Goal: Task Accomplishment & Management: Complete application form

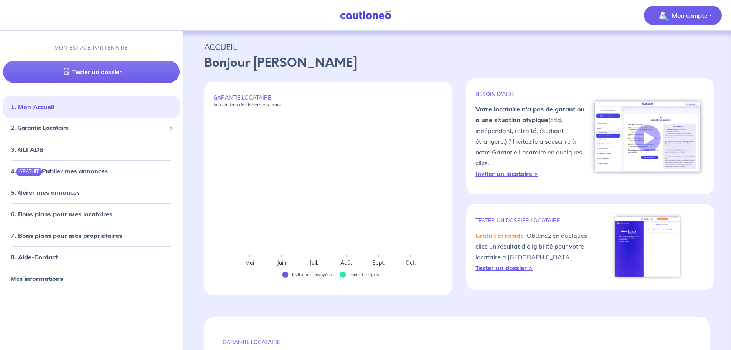
click at [690, 16] on p "Mon compte" at bounding box center [690, 15] width 36 height 9
click at [173, 131] on div "2. Garantie Locataire" at bounding box center [91, 128] width 177 height 15
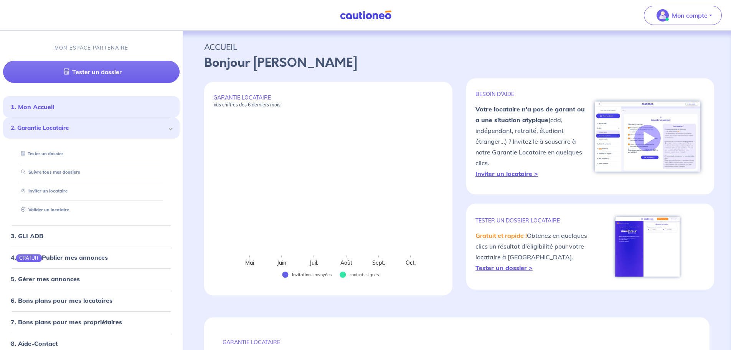
click at [169, 127] on span at bounding box center [171, 129] width 4 height 4
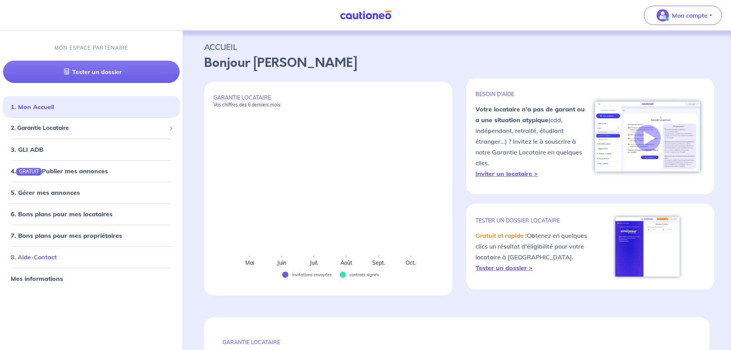
click at [37, 258] on link "8. Aide-Contact" at bounding box center [34, 257] width 46 height 8
click at [30, 128] on span "2. Garantie Locataire" at bounding box center [88, 128] width 155 height 9
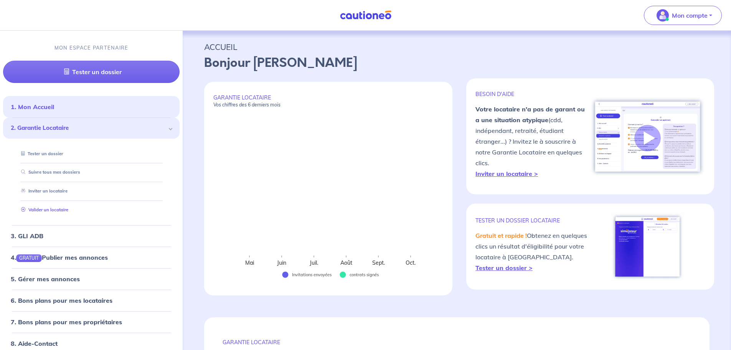
click at [45, 208] on link "Valider un locataire" at bounding box center [43, 209] width 50 height 5
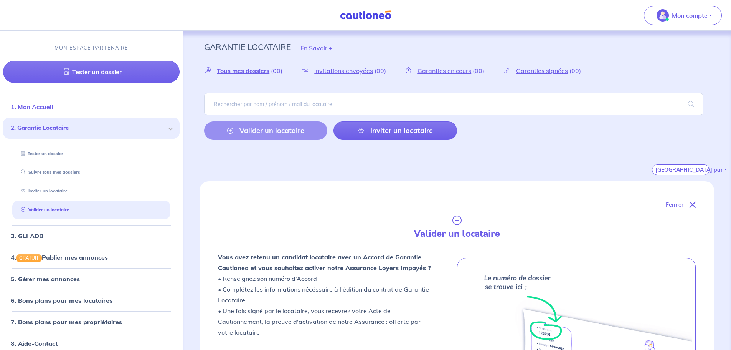
click at [38, 110] on link "1. Mon Accueil" at bounding box center [32, 107] width 42 height 8
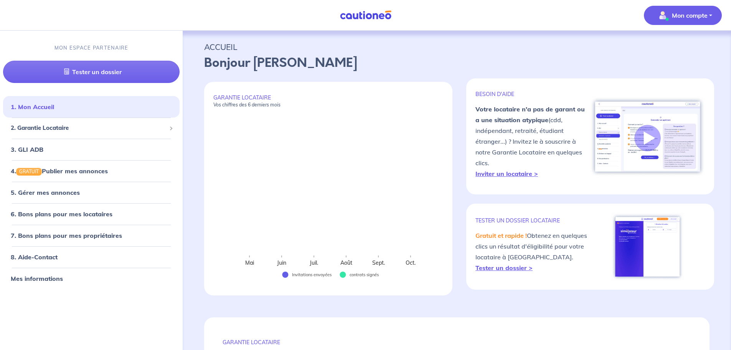
click at [692, 12] on p "Mon compte" at bounding box center [690, 15] width 36 height 9
click at [679, 61] on link "Me déconnecter" at bounding box center [675, 66] width 62 height 12
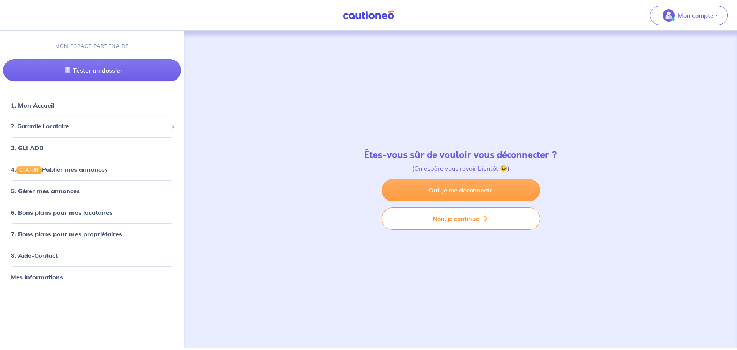
click at [461, 187] on link "Oui, je me déconnecte" at bounding box center [460, 190] width 159 height 22
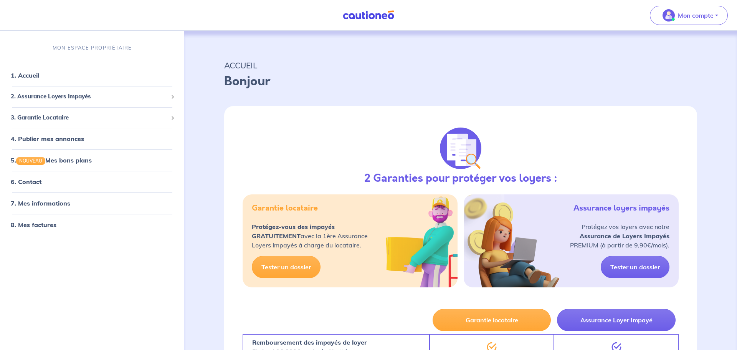
select select "FR"
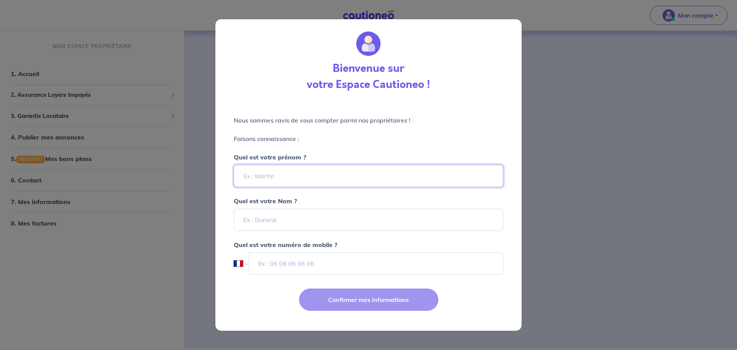
click at [263, 178] on input "Quel est votre prénom ?" at bounding box center [368, 176] width 269 height 22
type input "[PERSON_NAME]"
drag, startPoint x: 235, startPoint y: 222, endPoint x: 242, endPoint y: 221, distance: 7.1
click at [240, 221] on input "Quel est votre Nom ?" at bounding box center [368, 219] width 269 height 22
click at [243, 220] on input "Quel est votre Nom ?" at bounding box center [368, 219] width 269 height 22
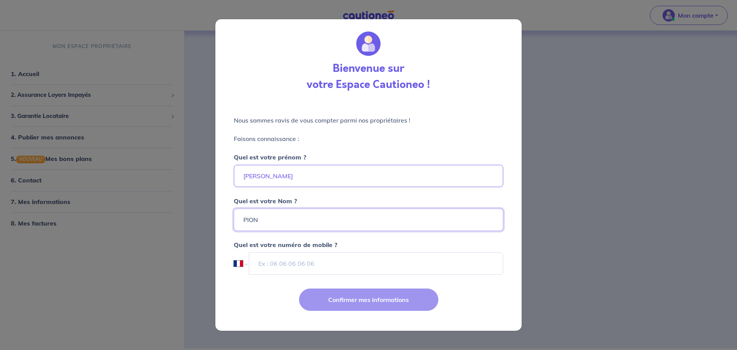
type input "PION"
click at [510, 250] on div "Nous sommes ravis de vous compter parmi nos propriétaires ! Faisons connaissanc…" at bounding box center [368, 190] width 306 height 180
click at [306, 269] on input "tel" at bounding box center [376, 263] width 254 height 22
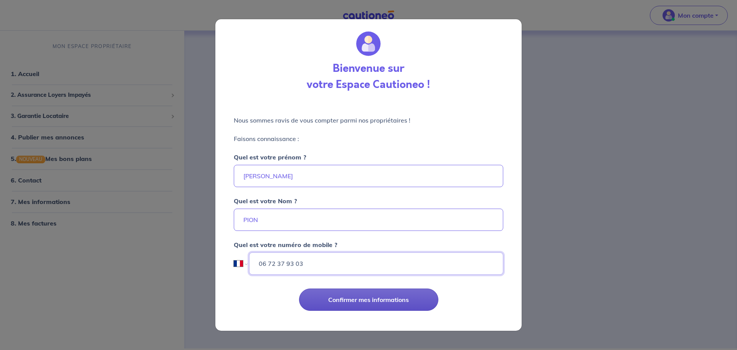
type input "06 72 37 93 03"
click at [375, 296] on button "Confirmer mes informations" at bounding box center [368, 299] width 139 height 22
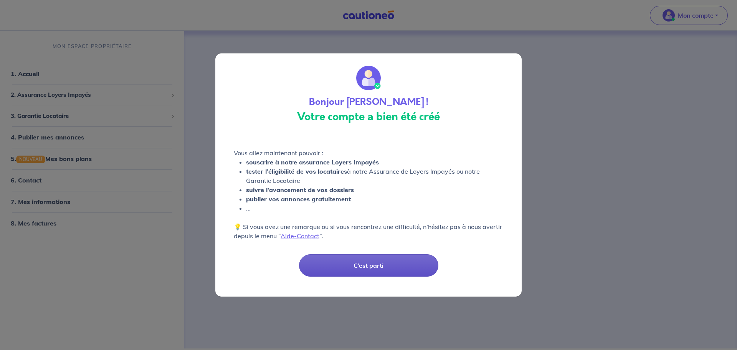
click at [356, 268] on button "C’est parti" at bounding box center [368, 265] width 139 height 22
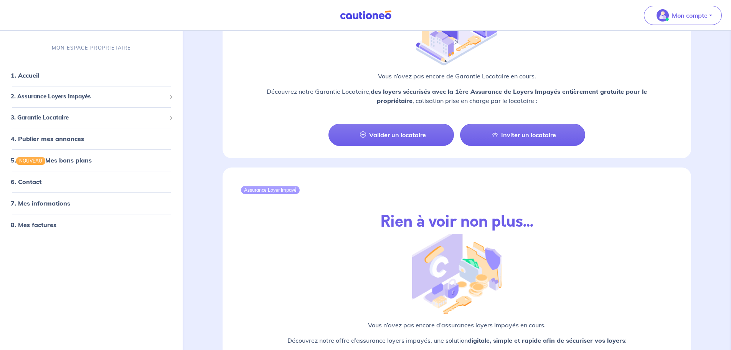
scroll to position [778, 0]
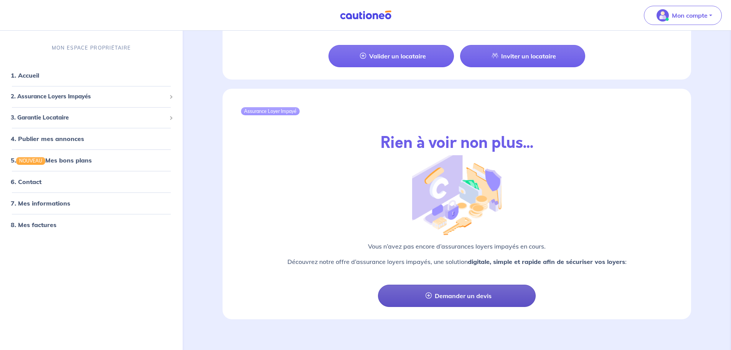
click at [443, 287] on link "Demander un devis" at bounding box center [457, 295] width 158 height 22
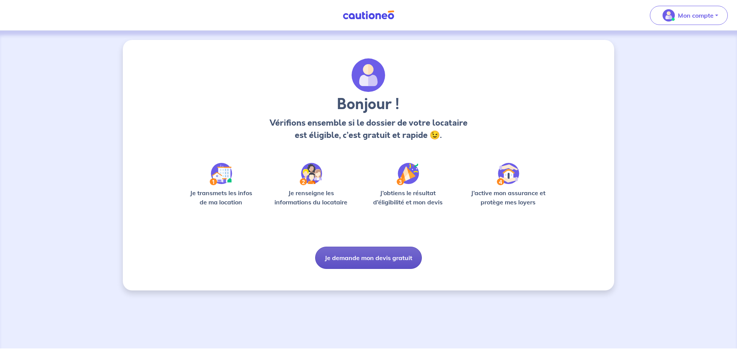
click at [367, 256] on button "Je demande mon devis gratuit" at bounding box center [368, 257] width 107 height 22
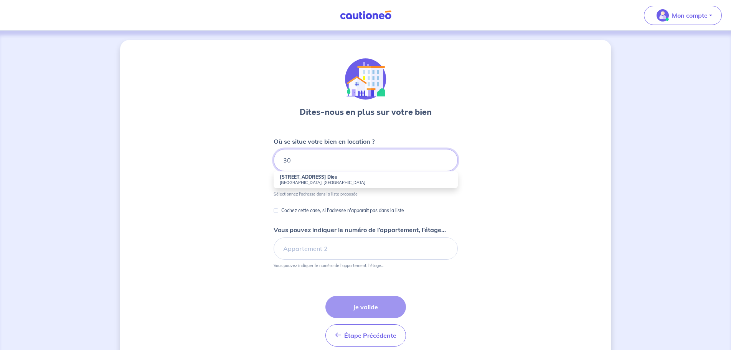
type input "3"
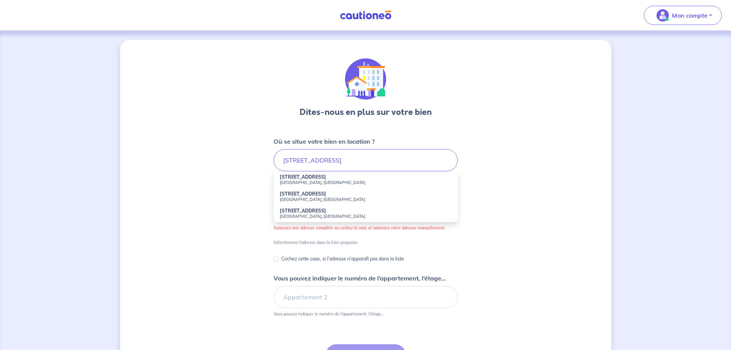
click at [291, 180] on small "[GEOGRAPHIC_DATA], [GEOGRAPHIC_DATA]" at bounding box center [366, 182] width 172 height 5
type input "[STREET_ADDRESS]"
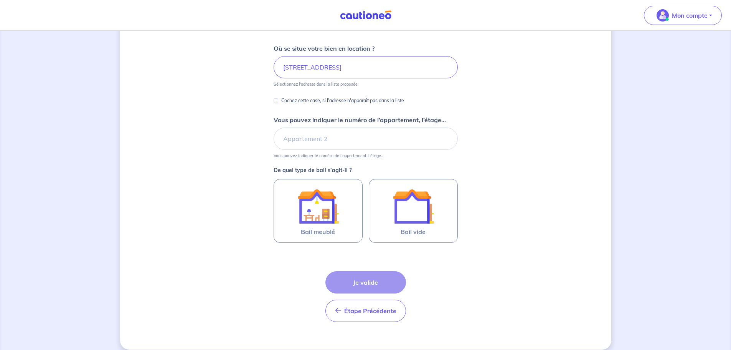
scroll to position [102, 0]
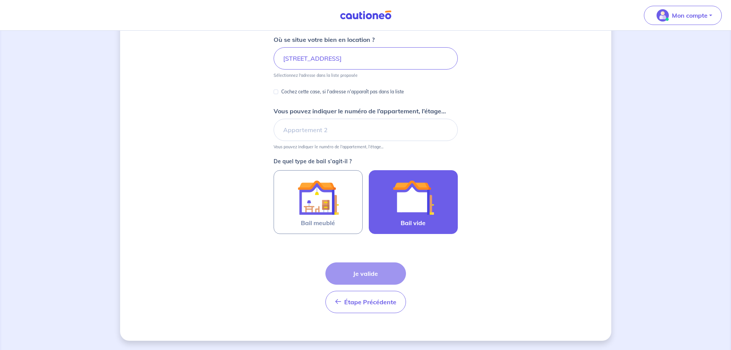
click at [423, 206] on img at bounding box center [413, 197] width 41 height 41
click at [0, 0] on input "Bail vide" at bounding box center [0, 0] width 0 height 0
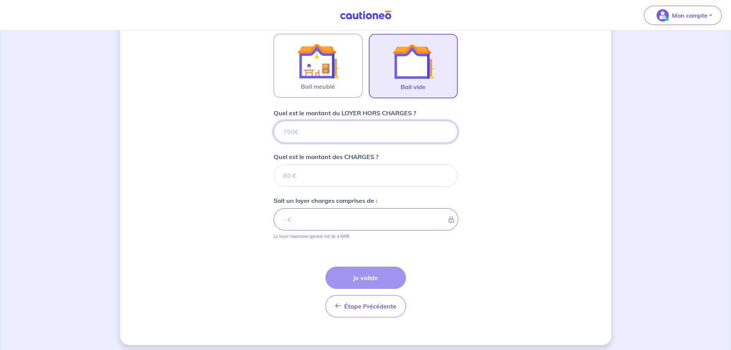
scroll to position [242, 0]
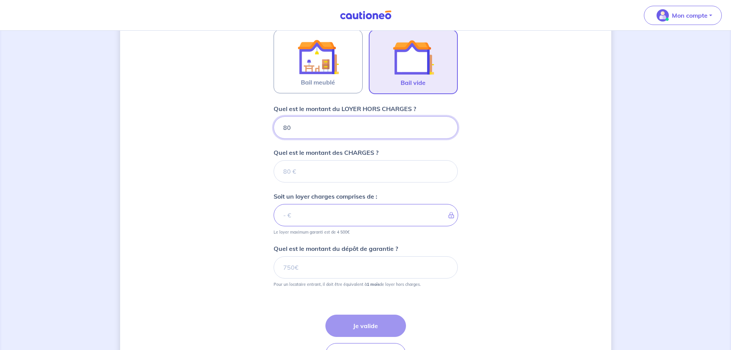
type input "800"
click at [329, 172] on input "Quel est le montant des CHARGES ?" at bounding box center [366, 171] width 184 height 22
type input "75"
type input "875"
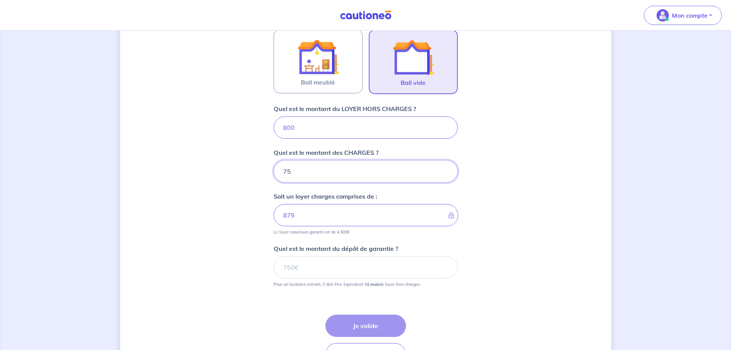
type input "75"
drag, startPoint x: 353, startPoint y: 267, endPoint x: 289, endPoint y: 266, distance: 64.1
click at [297, 266] on input "Quel est le montant du dépôt de garantie ?" at bounding box center [366, 267] width 184 height 22
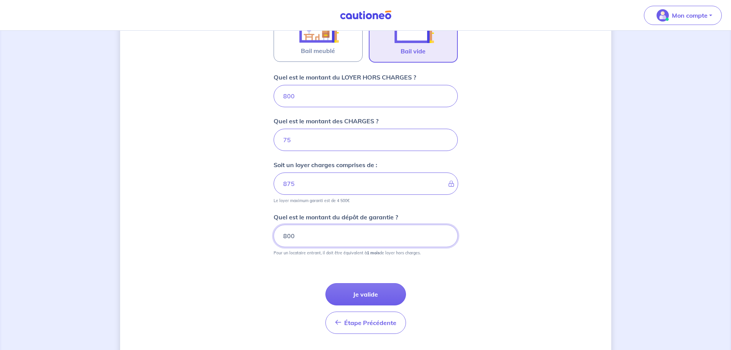
scroll to position [294, 0]
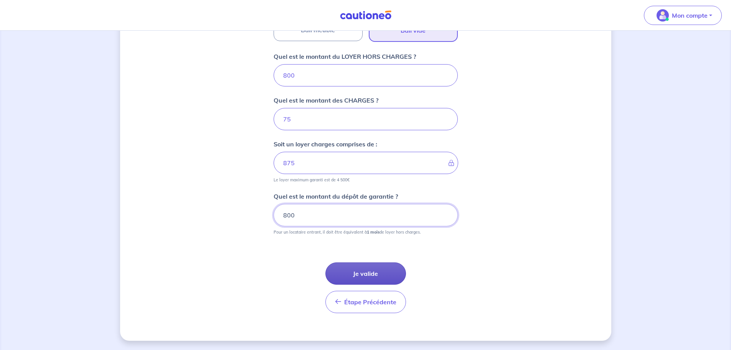
type input "800"
click at [381, 274] on button "Je valide" at bounding box center [365, 273] width 81 height 22
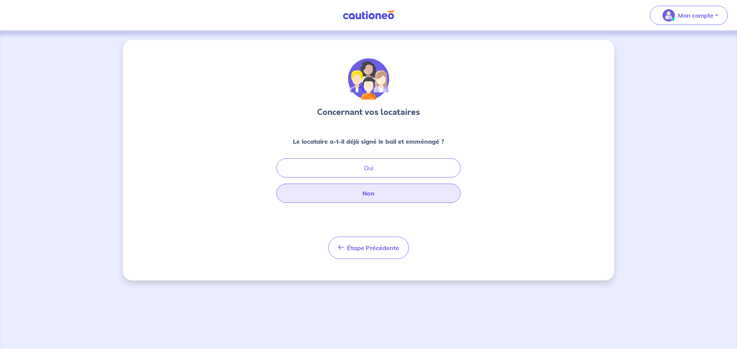
click at [355, 195] on button "Non" at bounding box center [368, 192] width 184 height 19
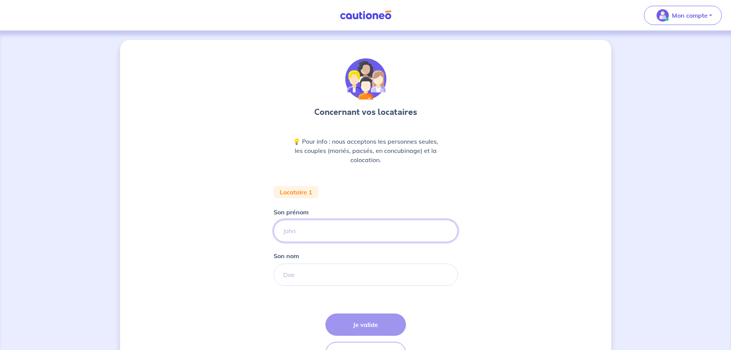
click at [296, 231] on input "Son prénom" at bounding box center [366, 231] width 184 height 22
type input "[PERSON_NAME]"
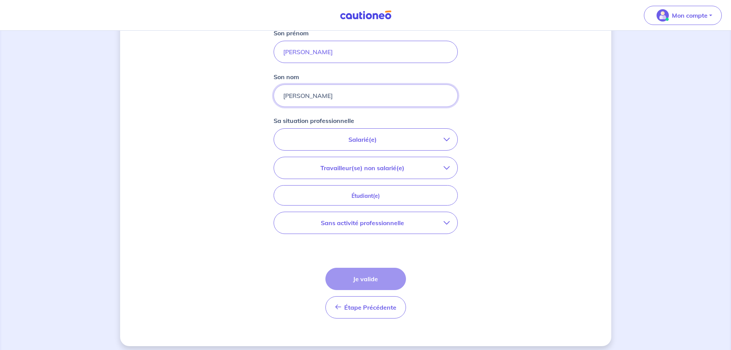
scroll to position [184, 0]
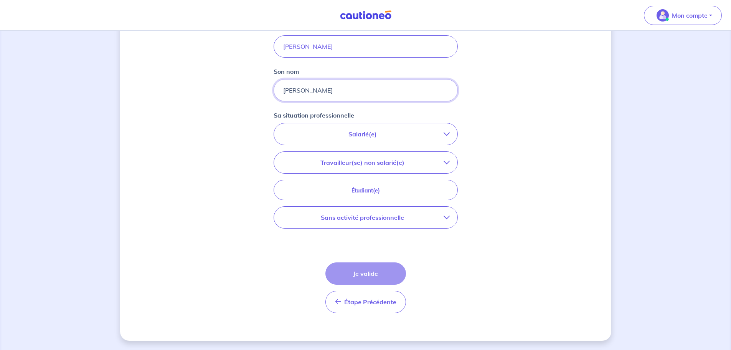
type input "[PERSON_NAME]"
click at [446, 134] on icon "button" at bounding box center [447, 134] width 6 height 6
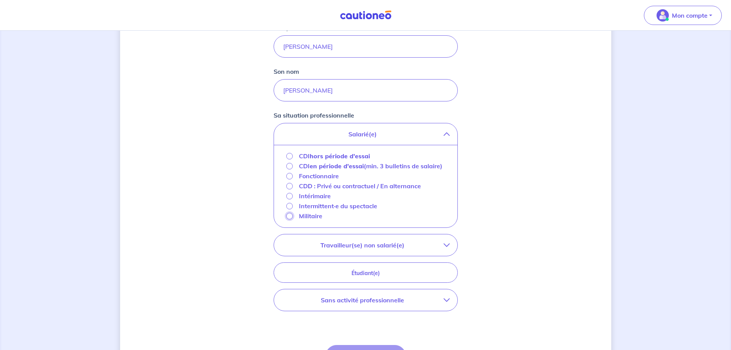
click at [291, 219] on input "Militaire" at bounding box center [289, 216] width 7 height 7
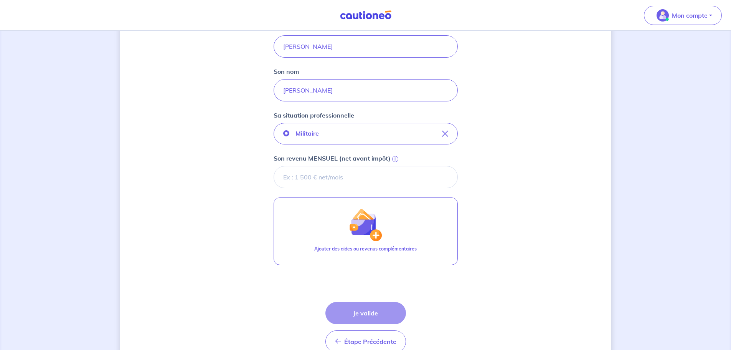
scroll to position [182, 0]
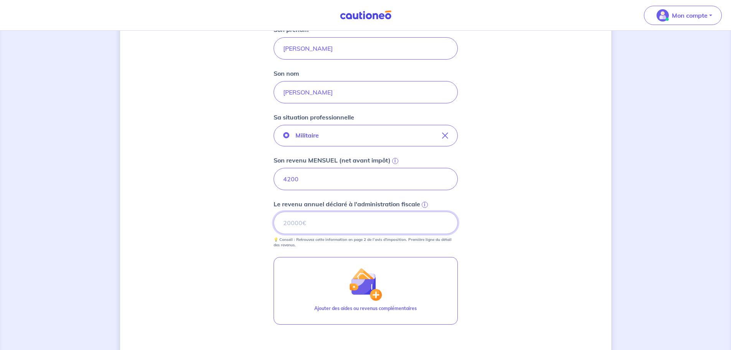
click at [297, 223] on input "Le revenu annuel déclaré à l'administration fiscale i" at bounding box center [366, 222] width 184 height 22
type input "45000"
click at [213, 215] on div "Concernant vos locataires 💡 Pour info : nous acceptons les personnes seules, le…" at bounding box center [365, 149] width 491 height 582
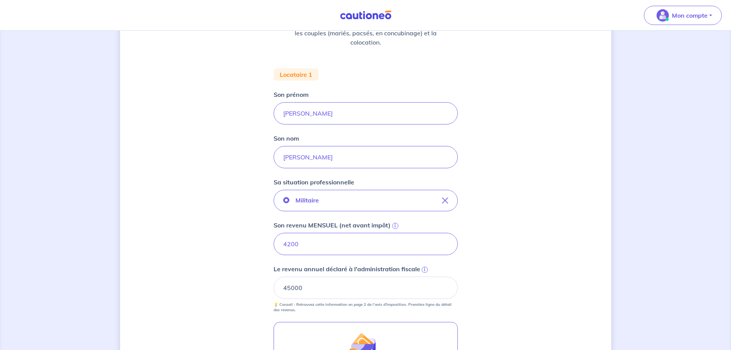
scroll to position [281, 0]
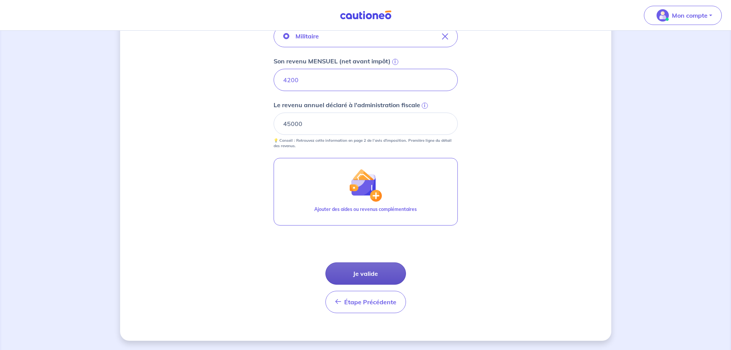
click at [360, 273] on button "Je valide" at bounding box center [365, 273] width 81 height 22
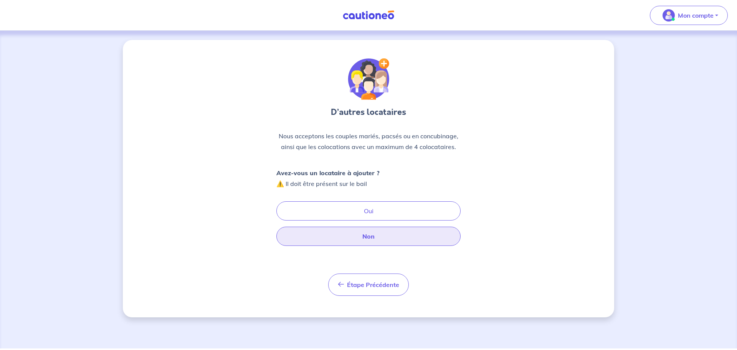
click at [359, 231] on button "Non" at bounding box center [368, 235] width 184 height 19
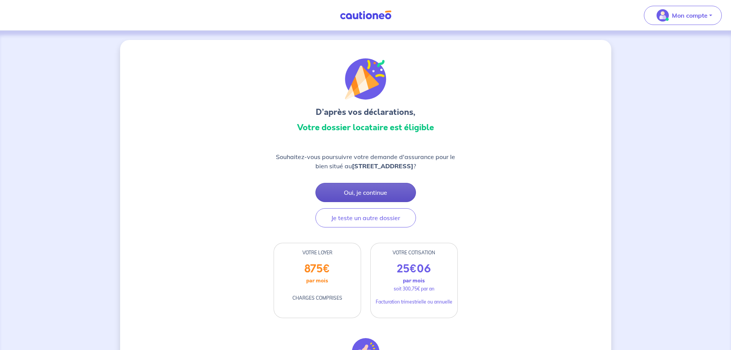
click at [365, 195] on button "Oui, je continue" at bounding box center [365, 192] width 101 height 19
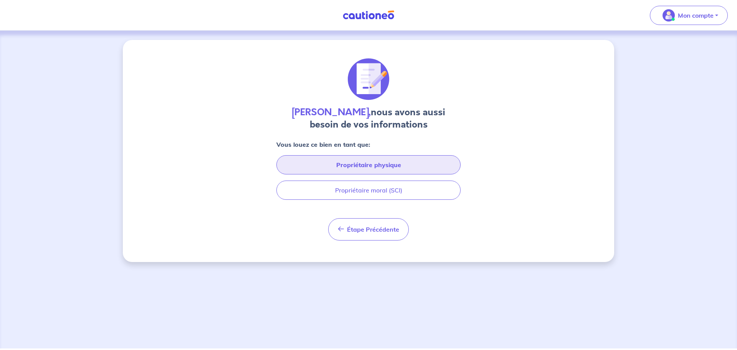
click at [348, 166] on button "Propriétaire physique" at bounding box center [368, 164] width 184 height 19
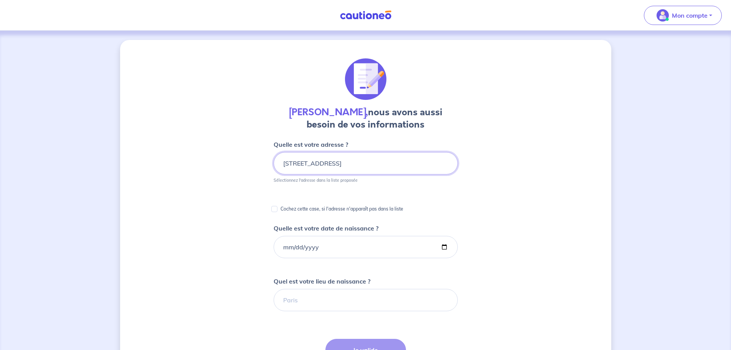
click at [339, 164] on input "[STREET_ADDRESS]" at bounding box center [366, 163] width 184 height 22
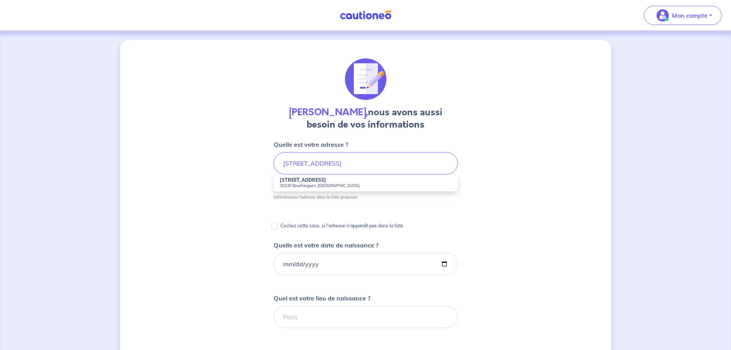
click at [305, 182] on strong "[STREET_ADDRESS]" at bounding box center [303, 180] width 46 height 6
type input "[STREET_ADDRESS]"
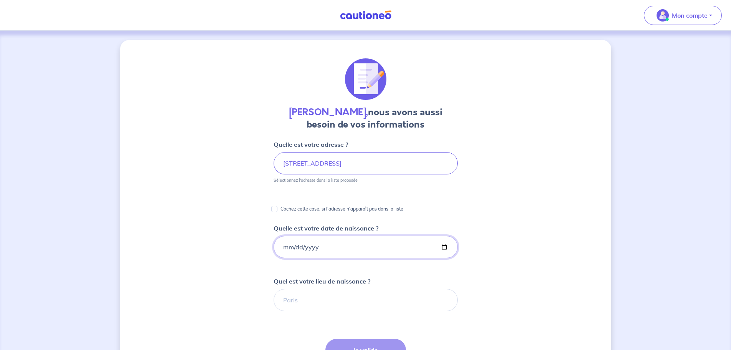
click at [305, 246] on input "Quelle est votre date de naissance ?" at bounding box center [366, 247] width 184 height 22
drag, startPoint x: 273, startPoint y: 250, endPoint x: 282, endPoint y: 252, distance: 9.0
click at [274, 251] on div at bounding box center [366, 247] width 184 height 22
click at [281, 247] on input "Quelle est votre date de naissance ?" at bounding box center [366, 247] width 184 height 22
type input "[DATE]"
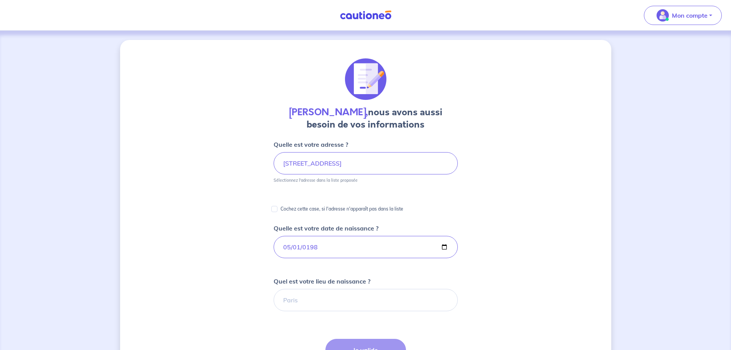
click at [212, 253] on div "[PERSON_NAME], nous avons aussi besoin de vos informations Quelle est votre adr…" at bounding box center [365, 288] width 491 height 497
click at [293, 298] on input "Quel est votre lieu de naissance ?" at bounding box center [366, 300] width 184 height 22
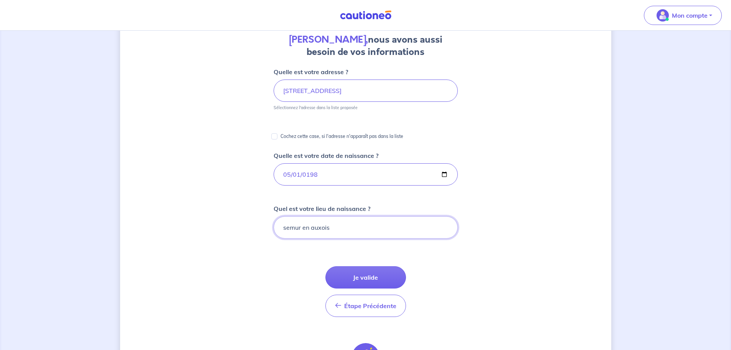
scroll to position [88, 0]
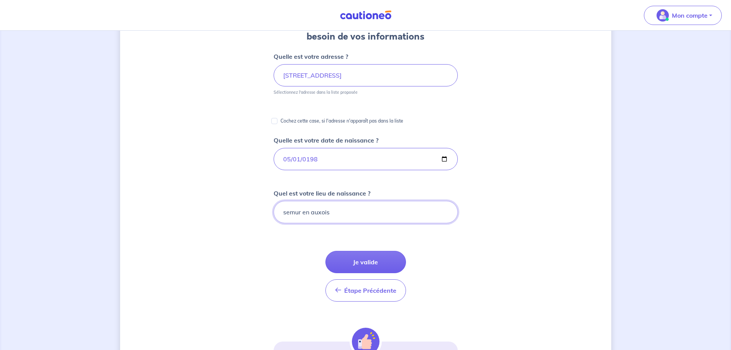
type input "semur en auxois"
click at [516, 229] on div "[PERSON_NAME], nous avons aussi besoin de vos informations Quelle est votre adr…" at bounding box center [365, 200] width 491 height 497
click at [368, 261] on button "Je valide" at bounding box center [365, 262] width 81 height 22
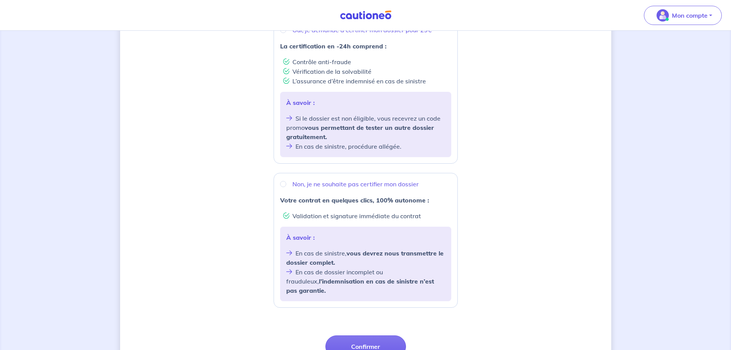
scroll to position [148, 0]
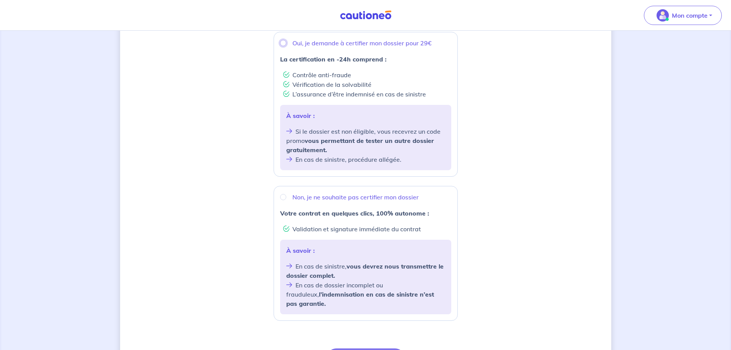
click at [285, 43] on input "Oui, je demande à certifier mon dossier pour 29€" at bounding box center [283, 43] width 6 height 6
radio input "true"
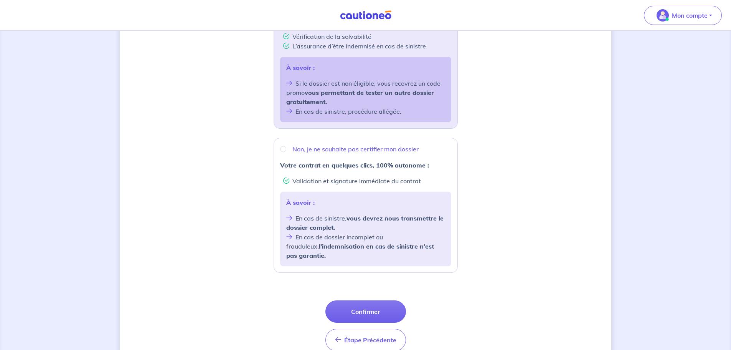
scroll to position [225, 0]
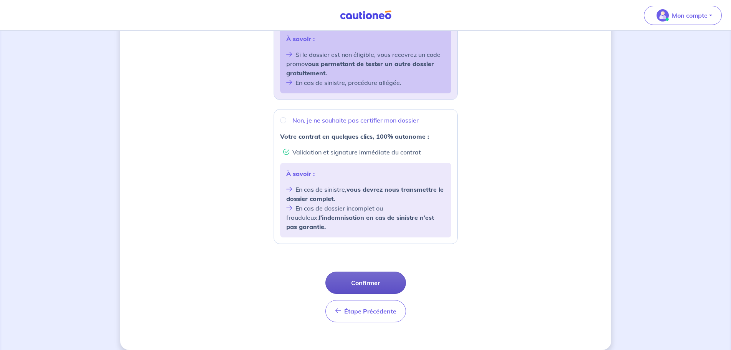
click at [364, 273] on button "Confirmer" at bounding box center [365, 282] width 81 height 22
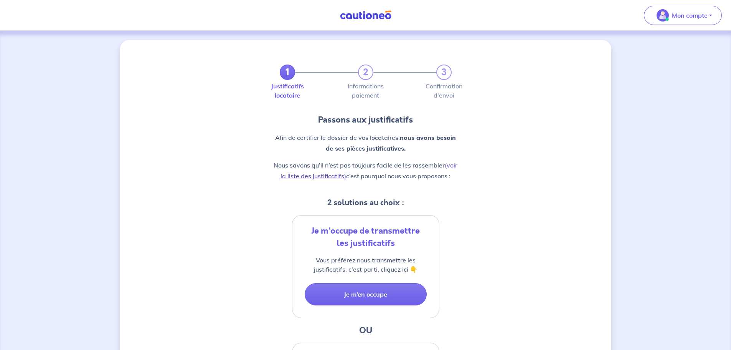
click at [452, 166] on link "(voir la liste des justificatifs)" at bounding box center [369, 170] width 177 height 18
click at [492, 254] on div "1 2 3 Justificatifs locataire Informations paiement Confirmation d'envoi Passon…" at bounding box center [365, 275] width 491 height 471
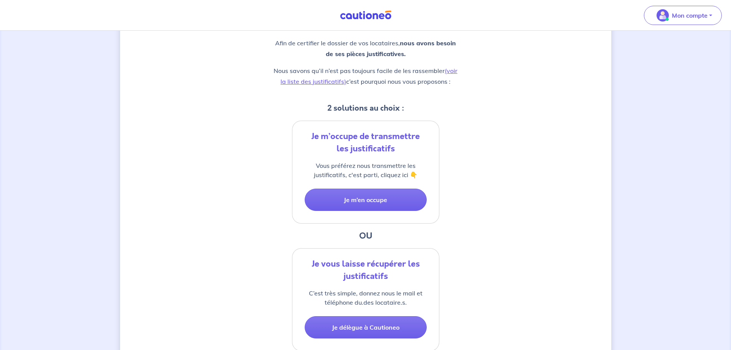
scroll to position [97, 0]
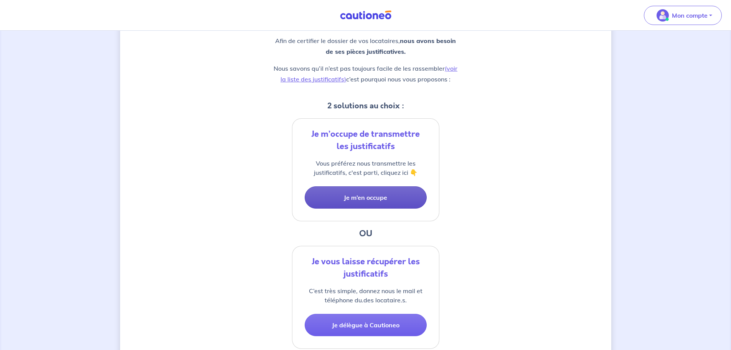
click at [387, 206] on button "Je m’en occupe" at bounding box center [366, 197] width 122 height 22
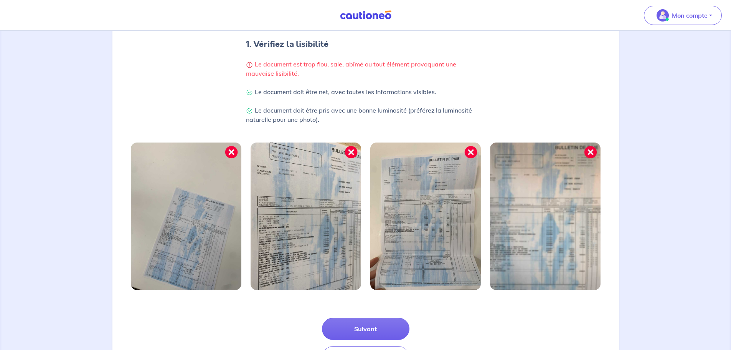
scroll to position [200, 0]
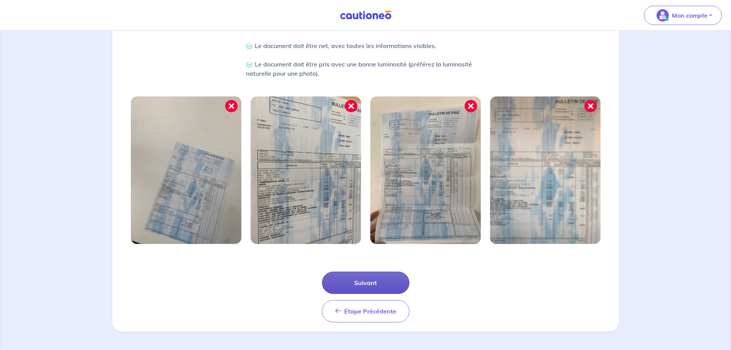
click at [378, 282] on button "Suivant" at bounding box center [366, 282] width 88 height 22
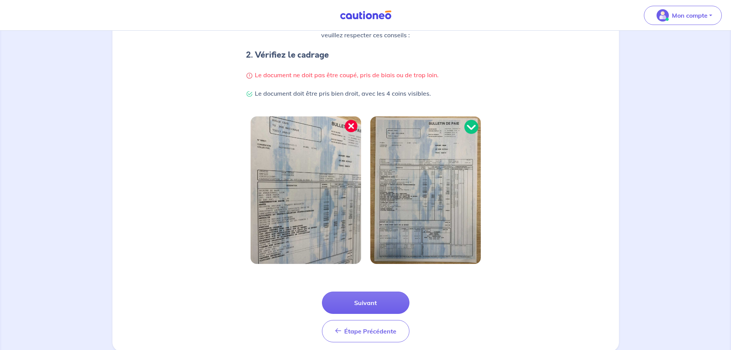
scroll to position [163, 0]
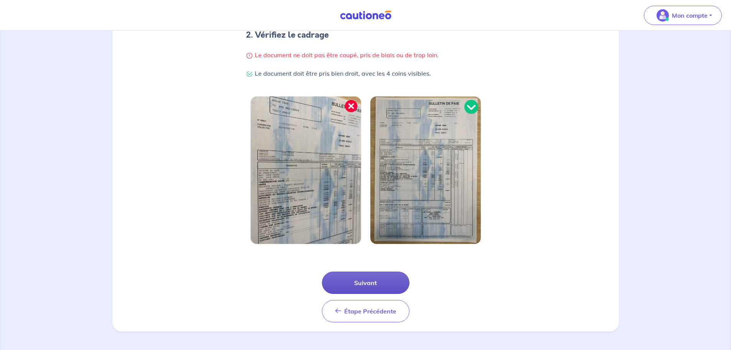
click at [375, 276] on button "Suivant" at bounding box center [366, 282] width 88 height 22
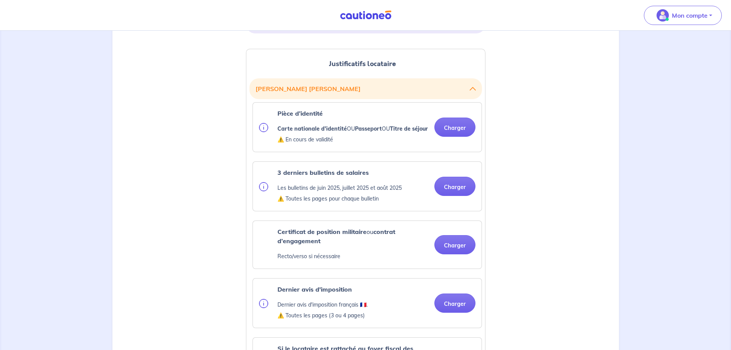
scroll to position [183, 0]
click at [449, 194] on button "Charger" at bounding box center [454, 184] width 41 height 19
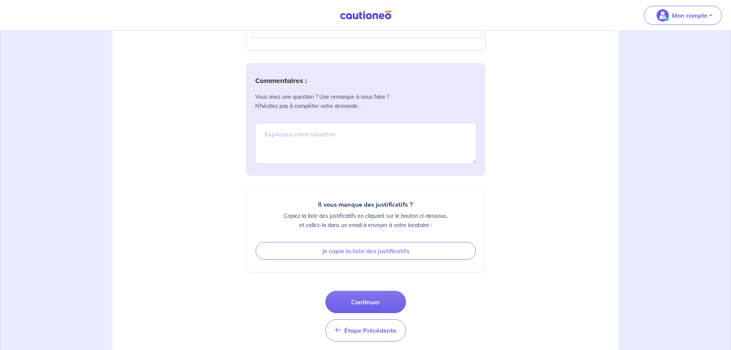
scroll to position [775, 0]
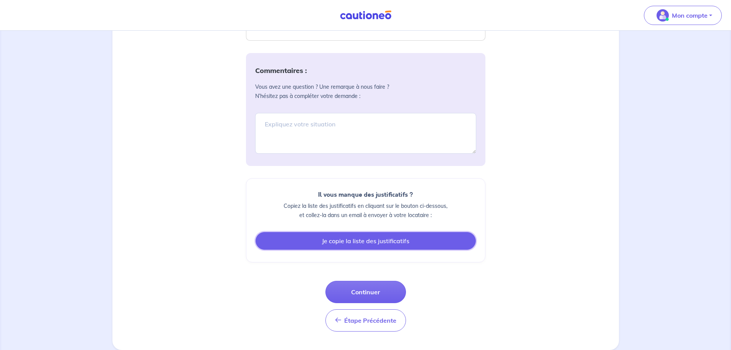
click at [362, 243] on button "Je copie la liste des justificatifs" at bounding box center [366, 241] width 220 height 18
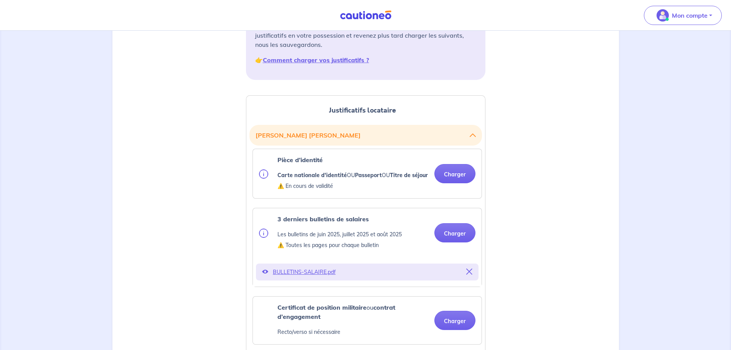
scroll to position [198, 0]
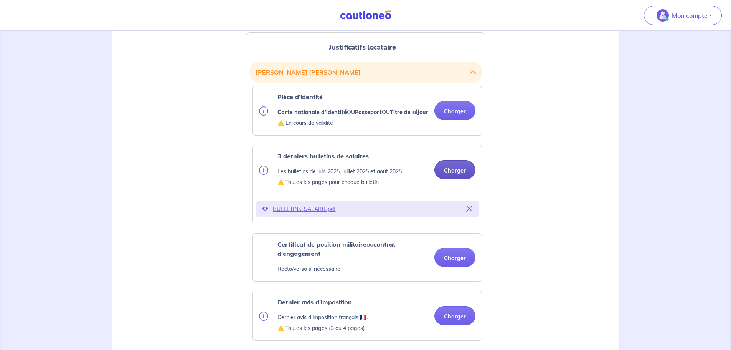
click at [448, 179] on button "Charger" at bounding box center [454, 169] width 41 height 19
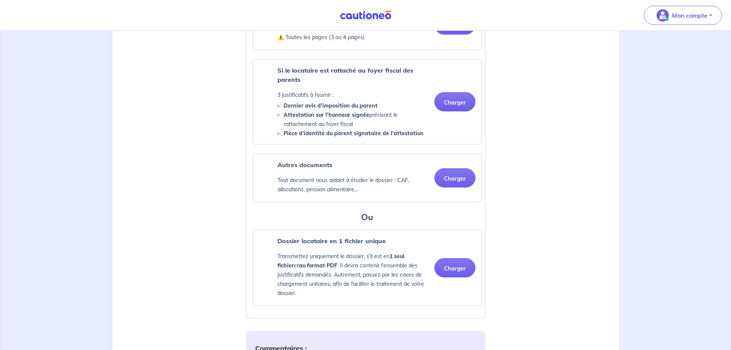
scroll to position [775, 0]
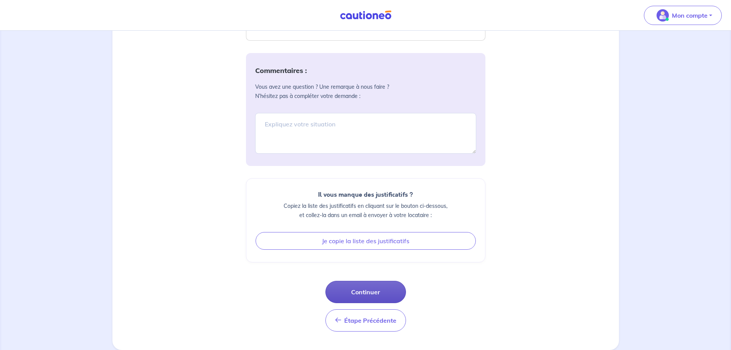
click at [382, 296] on button "Continuer" at bounding box center [365, 292] width 81 height 22
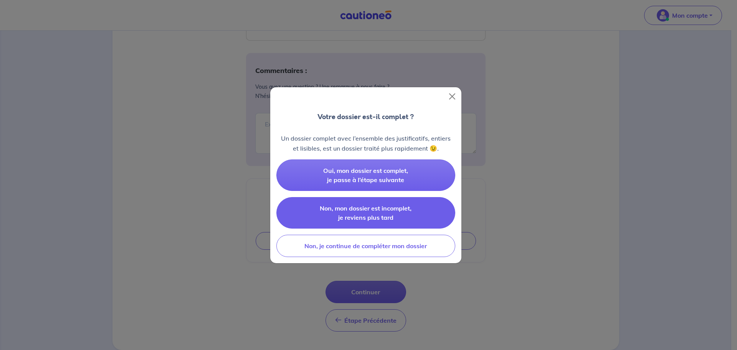
click at [368, 226] on button "Non, mon dossier est incomplet, je reviens plus tard" at bounding box center [365, 212] width 179 height 31
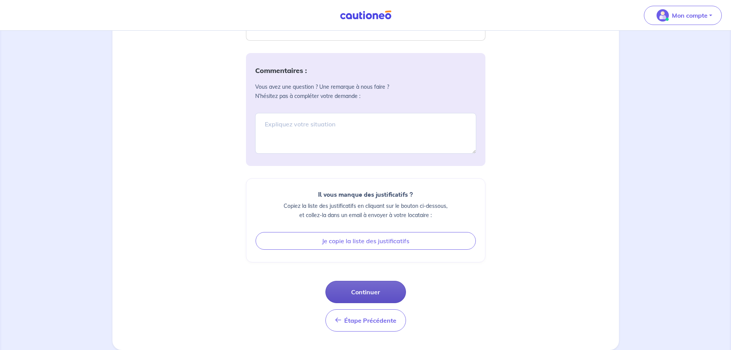
click at [361, 296] on button "Continuer" at bounding box center [365, 292] width 81 height 22
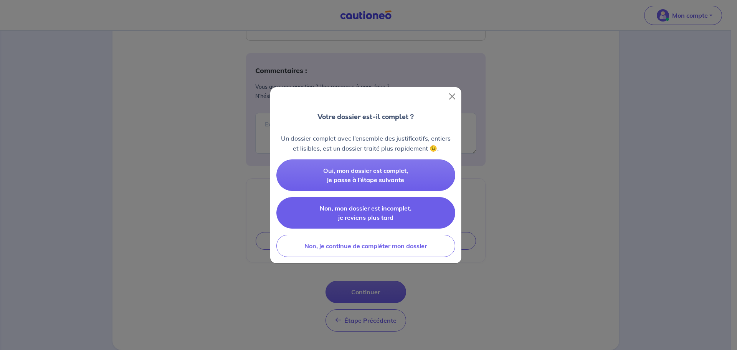
click at [346, 218] on span "Non, mon dossier est incomplet, je reviens plus tard" at bounding box center [366, 212] width 92 height 17
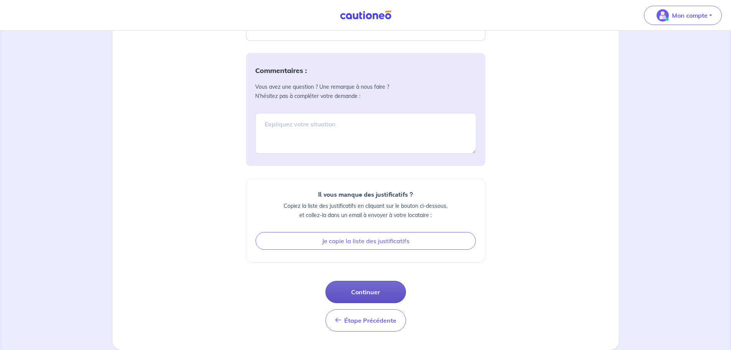
click at [354, 294] on button "Continuer" at bounding box center [365, 292] width 81 height 22
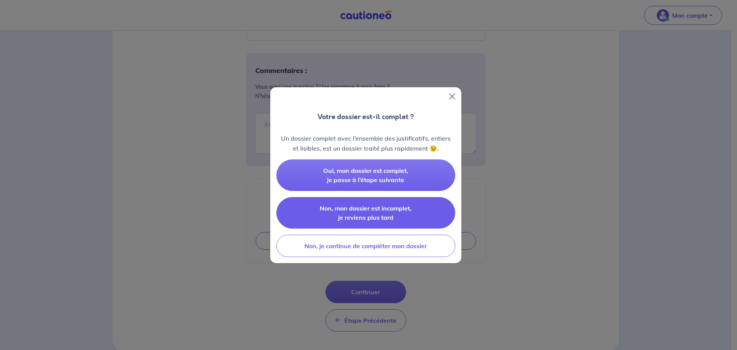
click at [358, 221] on button "Non, mon dossier est incomplet, je reviens plus tard" at bounding box center [365, 212] width 179 height 31
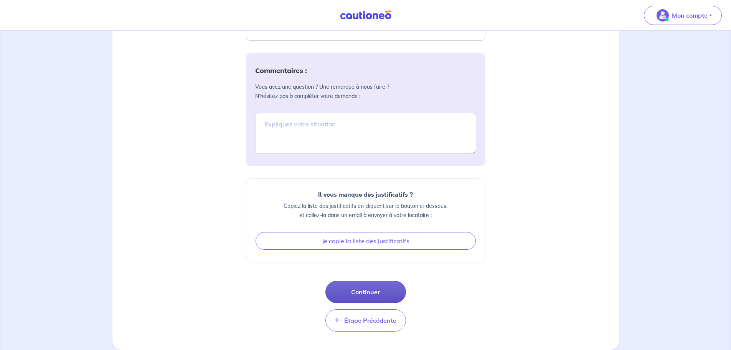
click at [383, 299] on button "Continuer" at bounding box center [365, 292] width 81 height 22
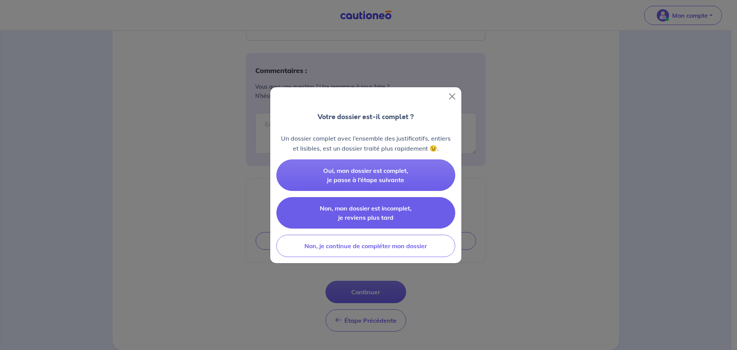
click at [357, 215] on span "Non, mon dossier est incomplet, je reviens plus tard" at bounding box center [366, 212] width 92 height 17
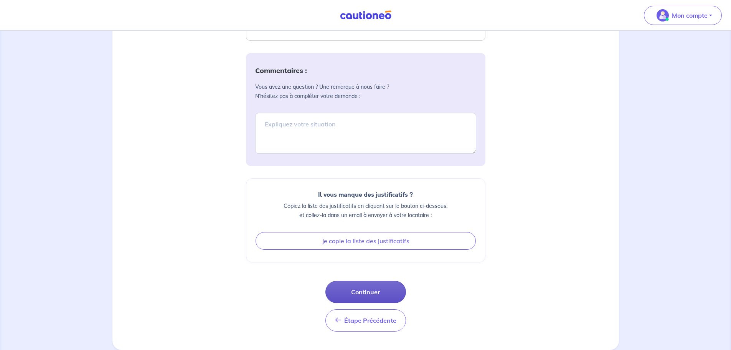
click at [361, 294] on button "Continuer" at bounding box center [365, 292] width 81 height 22
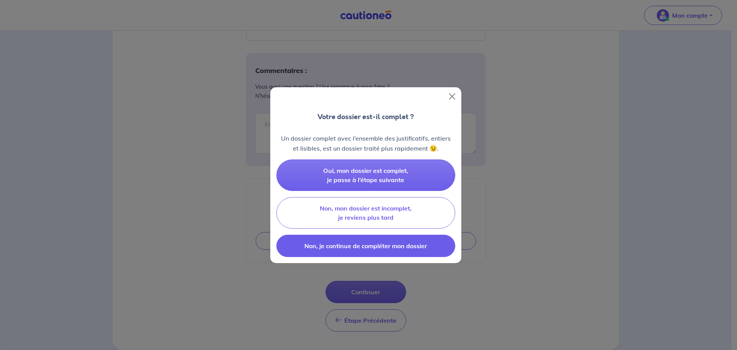
click at [355, 249] on span "Non, je continue de compléter mon dossier" at bounding box center [365, 246] width 122 height 8
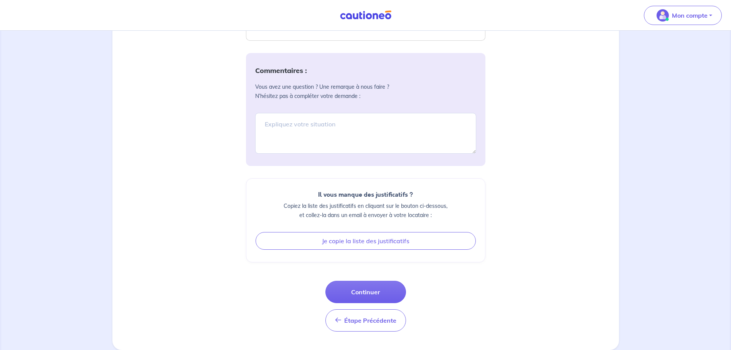
click at [359, 277] on div "Commentaires : Vous avez une question ? Une remarque à nous faire ? N’hésitez p…" at bounding box center [365, 192] width 239 height 278
click at [357, 282] on button "Continuer" at bounding box center [365, 292] width 81 height 22
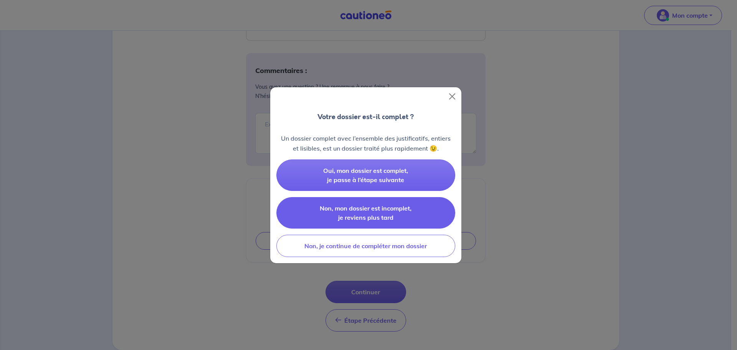
click at [354, 219] on span "Non, mon dossier est incomplet, je reviens plus tard" at bounding box center [366, 212] width 92 height 17
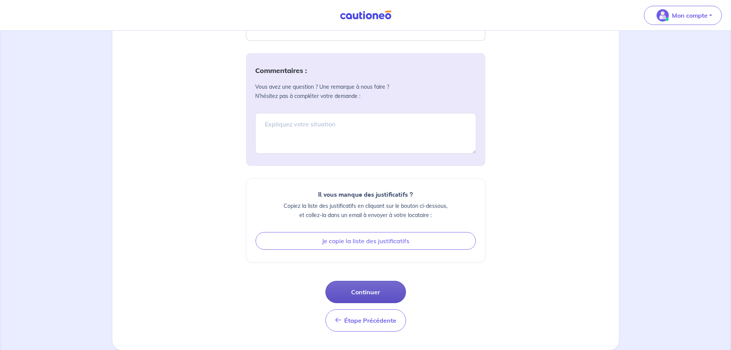
click at [361, 290] on button "Continuer" at bounding box center [365, 292] width 81 height 22
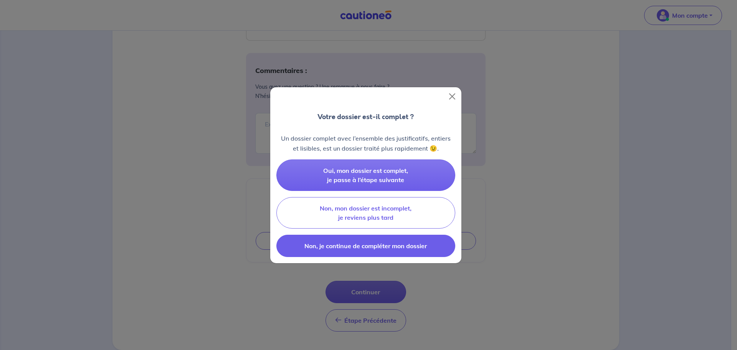
click at [362, 248] on span "Non, je continue de compléter mon dossier" at bounding box center [365, 246] width 122 height 8
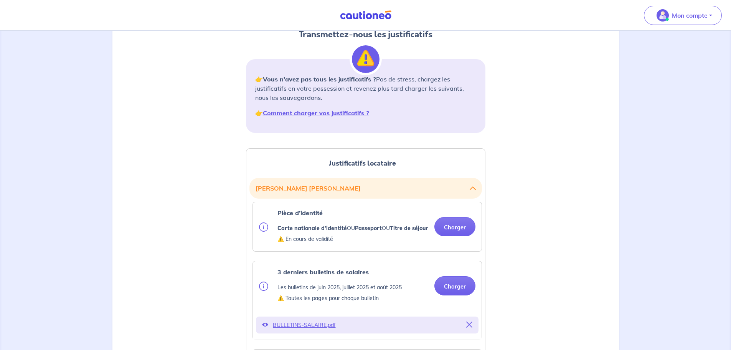
scroll to position [77, 0]
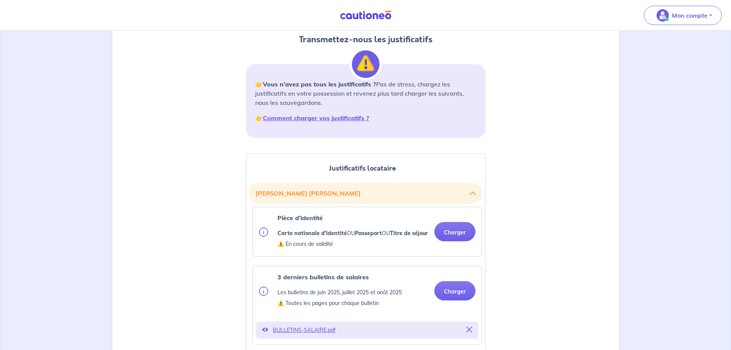
click at [473, 192] on icon "button" at bounding box center [473, 193] width 6 height 6
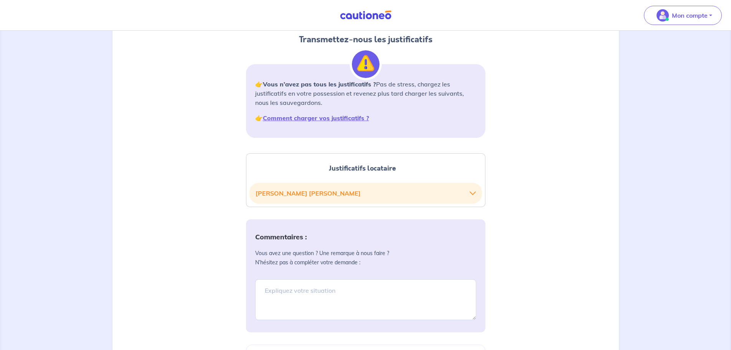
click at [470, 193] on icon "button" at bounding box center [473, 193] width 6 height 6
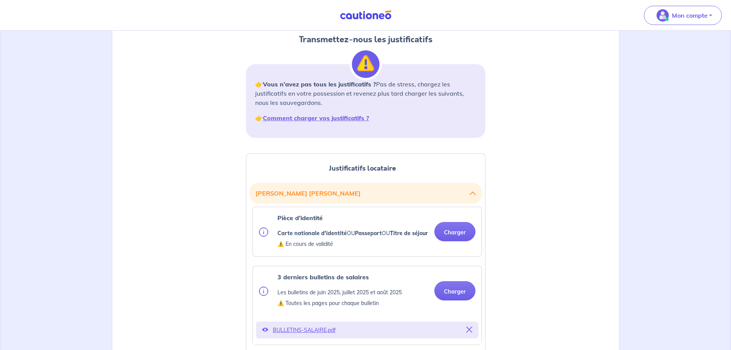
click at [470, 193] on icon "button" at bounding box center [473, 193] width 6 height 6
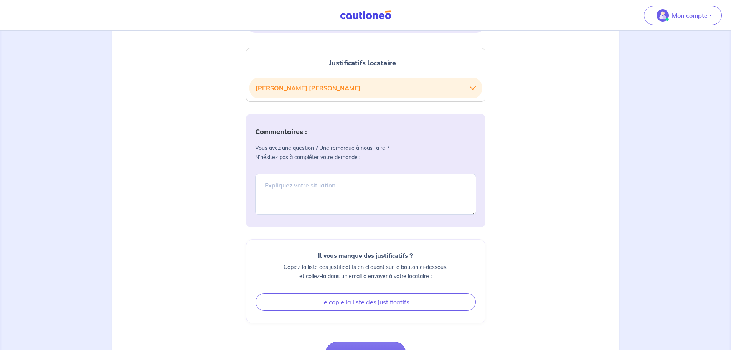
scroll to position [218, 0]
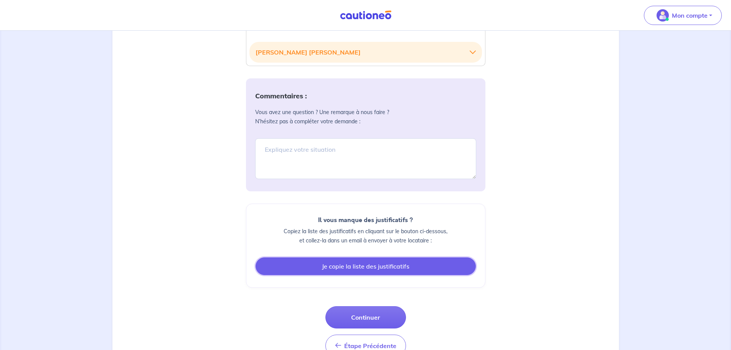
click at [371, 264] on button "Je copie la liste des justificatifs" at bounding box center [366, 266] width 220 height 18
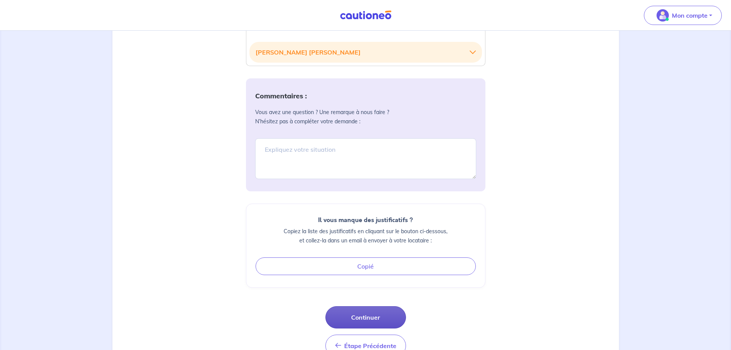
click at [357, 313] on button "Continuer" at bounding box center [365, 317] width 81 height 22
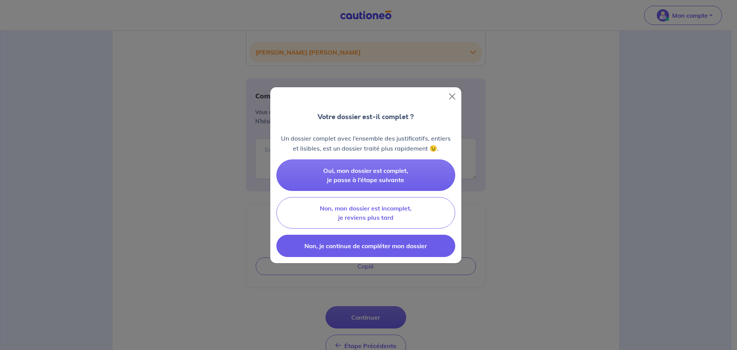
click at [360, 243] on span "Non, je continue de compléter mon dossier" at bounding box center [365, 246] width 122 height 8
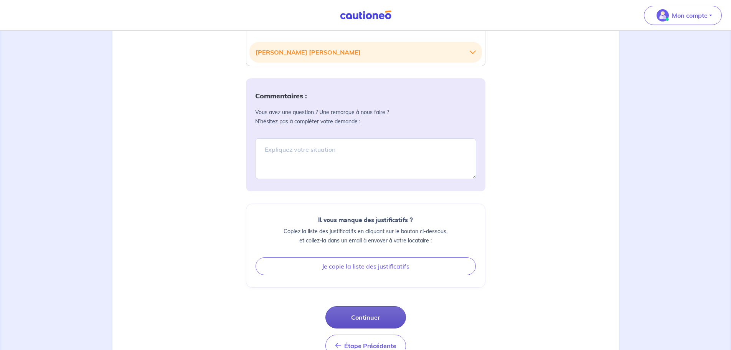
click at [374, 320] on button "Continuer" at bounding box center [365, 317] width 81 height 22
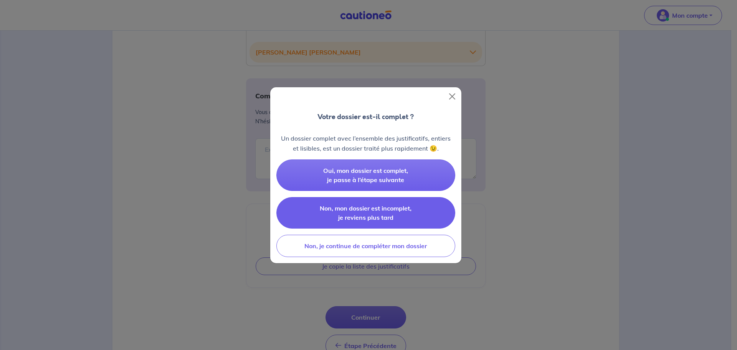
drag, startPoint x: 367, startPoint y: 207, endPoint x: 370, endPoint y: 201, distance: 6.4
click at [370, 201] on button "Non, mon dossier est incomplet, je reviens plus tard" at bounding box center [365, 212] width 179 height 31
